Goal: Task Accomplishment & Management: Manage account settings

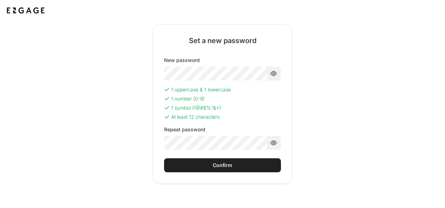
click at [194, 166] on button "Confirm" at bounding box center [222, 165] width 117 height 14
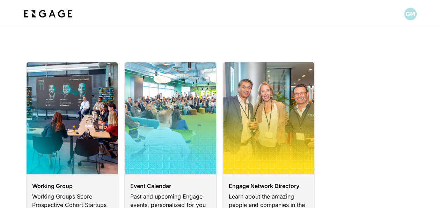
scroll to position [62, 0]
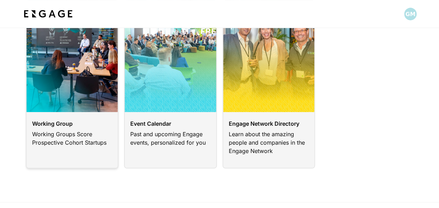
click at [62, 120] on link at bounding box center [72, 83] width 93 height 169
click at [61, 123] on link at bounding box center [72, 83] width 93 height 169
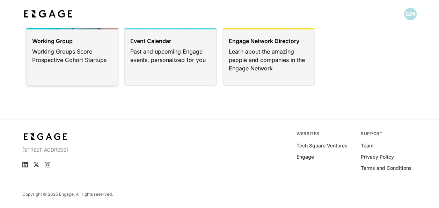
scroll to position [78, 0]
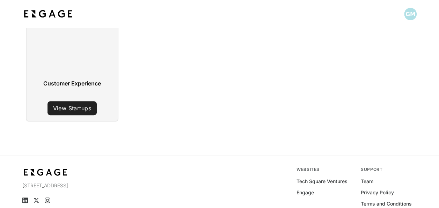
scroll to position [92, 0]
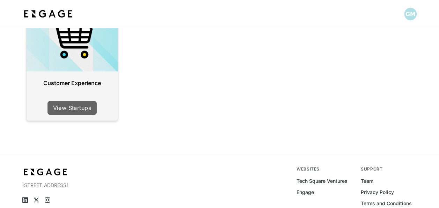
click at [70, 108] on link "View Startups" at bounding box center [72, 108] width 49 height 14
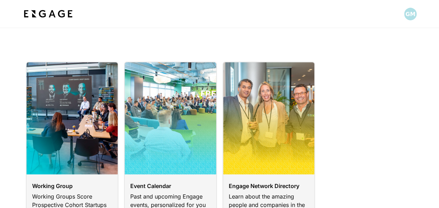
scroll to position [59, 0]
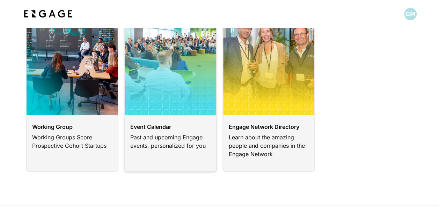
click at [170, 143] on link at bounding box center [170, 86] width 93 height 169
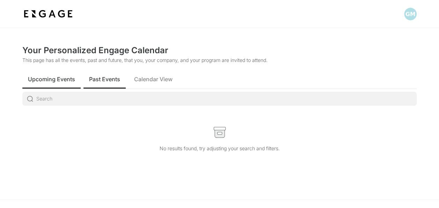
click at [109, 77] on span "Past Events" at bounding box center [104, 79] width 31 height 8
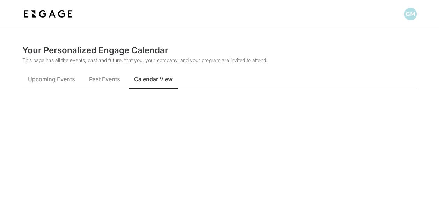
click at [157, 81] on span "Calendar View" at bounding box center [153, 79] width 38 height 8
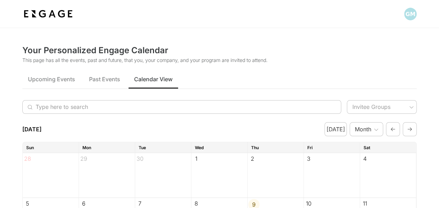
click at [53, 11] on img at bounding box center [48, 14] width 52 height 13
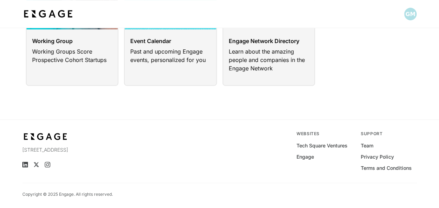
scroll to position [145, 0]
